Goal: Check status: Check status

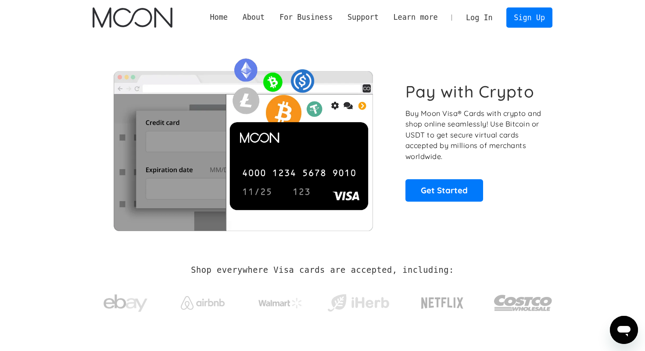
click at [473, 16] on link "Log In" at bounding box center [478, 17] width 41 height 19
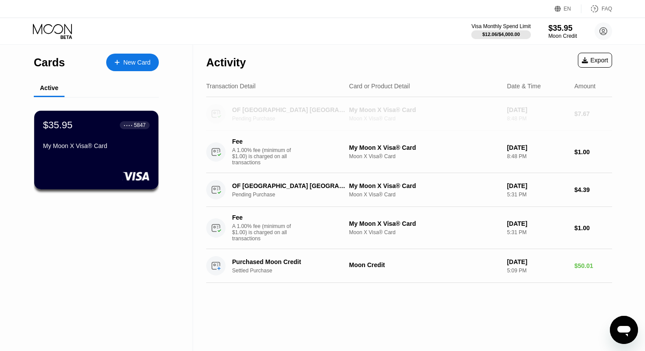
click at [256, 119] on div "Pending Purchase" at bounding box center [293, 118] width 122 height 6
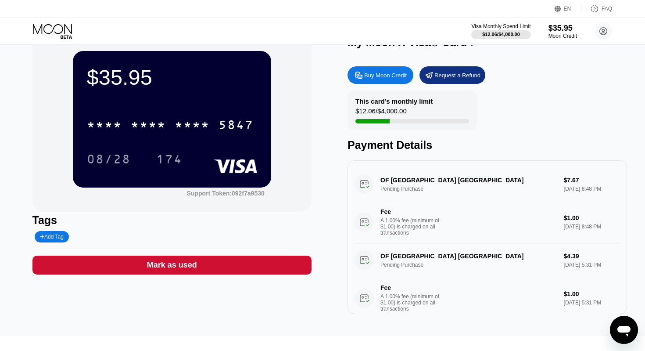
scroll to position [23, 0]
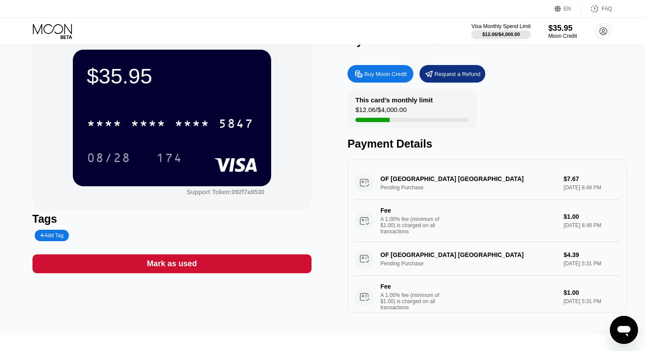
click at [410, 183] on div "OF London [GEOGRAPHIC_DATA] Pending Purchase $7.67 [DATE] 8:48 PM Fee A 1.00% f…" at bounding box center [486, 204] width 265 height 76
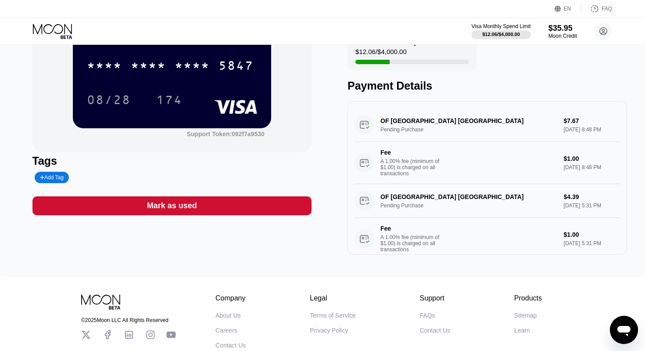
scroll to position [137, 0]
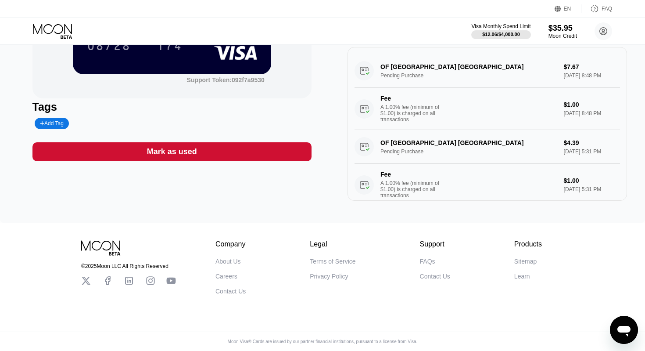
click at [405, 146] on div "OF London [GEOGRAPHIC_DATA] Pending Purchase $4.39 [DATE] 5:31 PM Fee A 1.00% f…" at bounding box center [486, 168] width 265 height 76
click at [391, 140] on div "OF London [GEOGRAPHIC_DATA] Pending Purchase $4.39 [DATE] 5:31 PM Fee A 1.00% f…" at bounding box center [486, 168] width 265 height 76
click at [362, 145] on div "OF London [GEOGRAPHIC_DATA] Pending Purchase $4.39 [DATE] 5:31 PM Fee A 1.00% f…" at bounding box center [486, 168] width 265 height 76
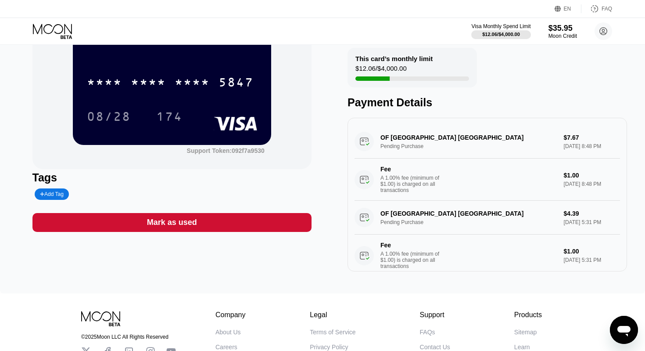
scroll to position [50, 0]
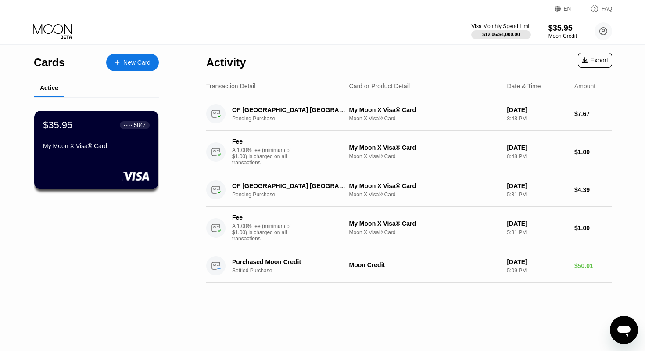
click at [51, 64] on div "Cards" at bounding box center [49, 62] width 31 height 13
click at [78, 130] on div "$35.95 ● ● ● ● 5847" at bounding box center [96, 124] width 107 height 11
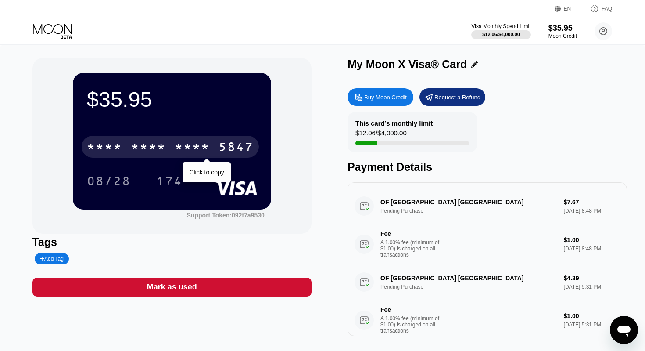
click at [127, 145] on div "* * * * * * * * * * * * 5847" at bounding box center [170, 147] width 177 height 22
click at [127, 145] on div "[CREDIT_CARD_NUMBER]" at bounding box center [170, 147] width 177 height 22
